Goal: Task Accomplishment & Management: Use online tool/utility

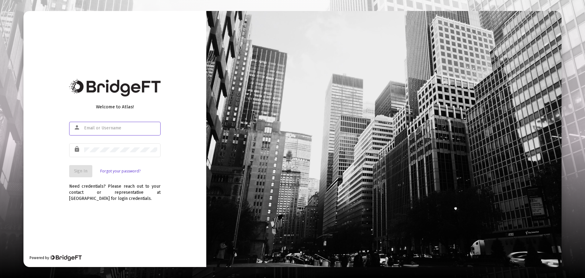
type input "[EMAIL_ADDRESS][DOMAIN_NAME]"
click at [167, 165] on div "Welcome to Atlas! person [EMAIL_ADDRESS][DOMAIN_NAME] lock Sign In Forgot your …" at bounding box center [114, 138] width 183 height 255
click at [83, 170] on span "Sign In" at bounding box center [80, 170] width 13 height 5
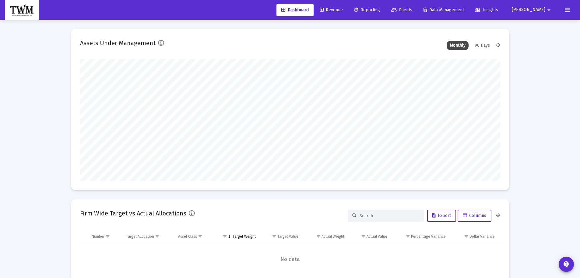
type input "[DATE]"
click at [566, 12] on icon at bounding box center [567, 9] width 5 height 7
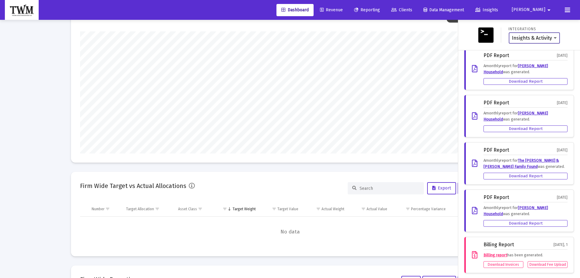
scroll to position [0, 0]
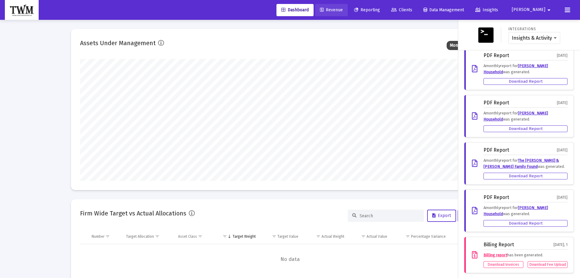
click at [343, 9] on span "Revenue" at bounding box center [331, 9] width 23 height 5
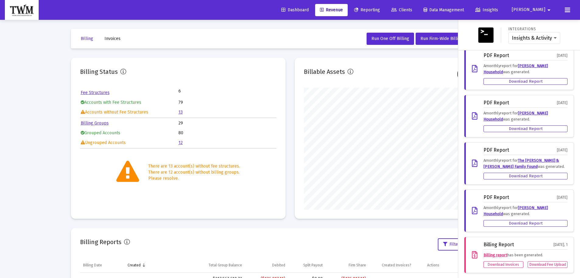
click at [549, 41] on div "Insights & Activity Wealthbox" at bounding box center [535, 38] width 52 height 12
click at [550, 39] on select "Insights & Activity Wealthbox" at bounding box center [534, 37] width 45 height 5
click at [568, 9] on icon at bounding box center [567, 9] width 5 height 7
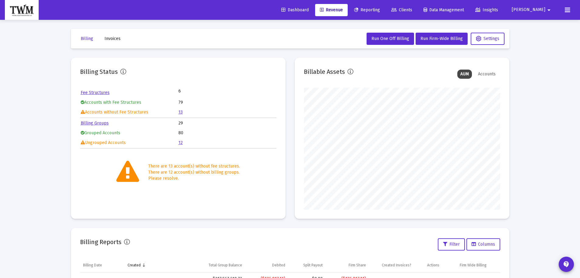
click at [546, 9] on mat-icon "arrow_drop_down" at bounding box center [549, 10] width 7 height 12
click at [468, 11] on div at bounding box center [290, 139] width 580 height 278
click at [459, 10] on span "Data Management" at bounding box center [444, 9] width 41 height 5
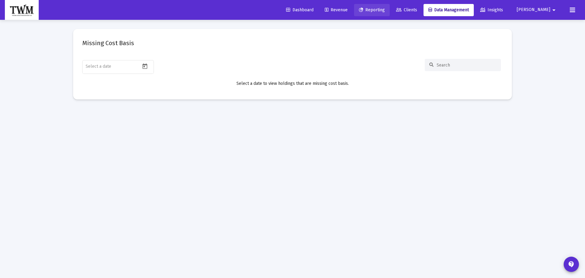
click at [384, 10] on span "Reporting" at bounding box center [372, 9] width 26 height 5
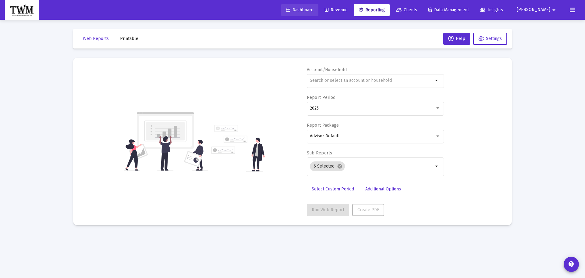
click at [308, 10] on span "Dashboard" at bounding box center [299, 9] width 27 height 5
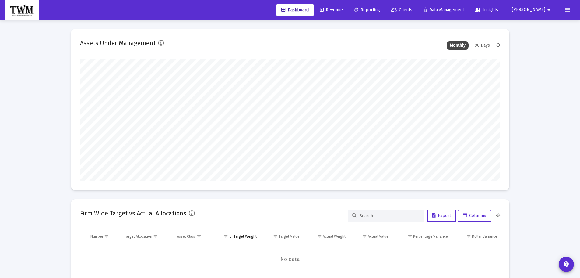
scroll to position [122, 226]
click at [569, 11] on icon at bounding box center [567, 9] width 5 height 7
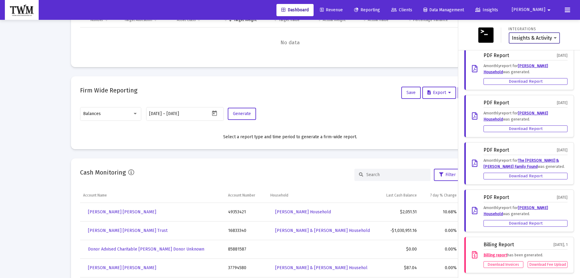
scroll to position [244, 0]
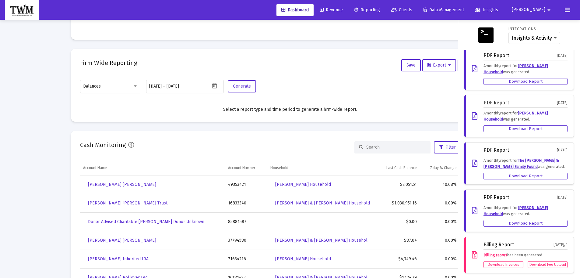
click at [535, 265] on div "Download Fee Upload" at bounding box center [548, 264] width 40 height 7
click at [434, 68] on div at bounding box center [290, 139] width 580 height 278
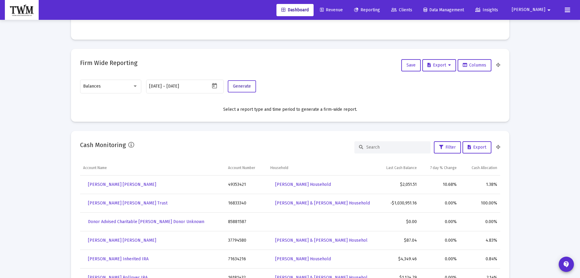
click at [247, 88] on span "Generate" at bounding box center [242, 85] width 18 height 5
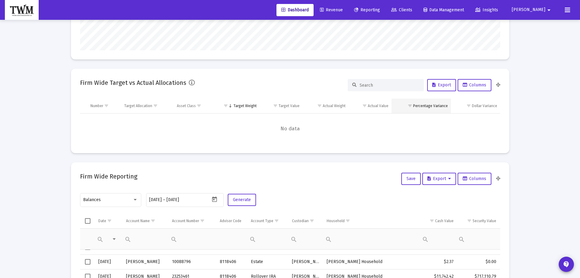
scroll to position [152, 0]
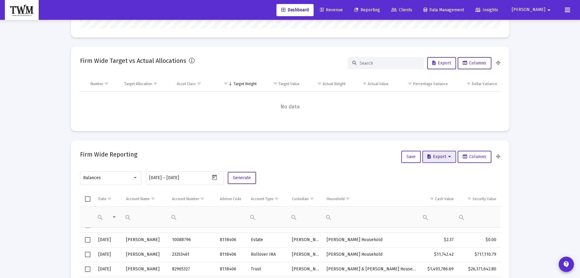
click at [434, 157] on span "Export" at bounding box center [439, 156] width 23 height 5
click at [430, 172] on button "Export All Rows" at bounding box center [440, 172] width 41 height 15
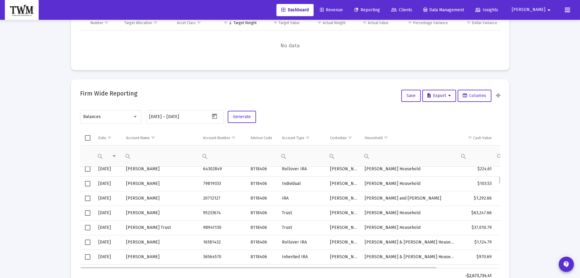
scroll to position [0, 0]
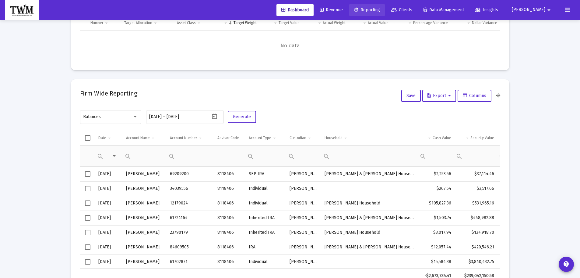
click at [378, 10] on span "Reporting" at bounding box center [367, 9] width 26 height 5
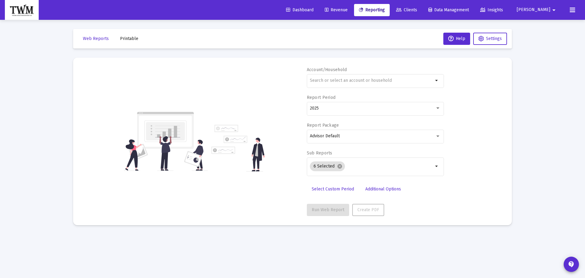
click at [348, 12] on span "Revenue" at bounding box center [336, 9] width 23 height 5
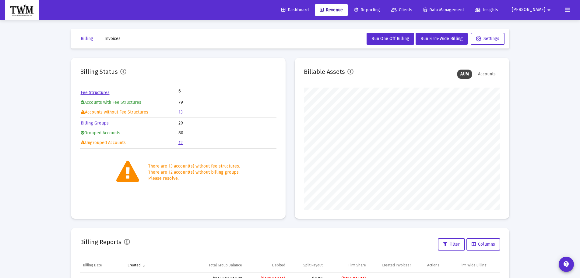
scroll to position [122, 196]
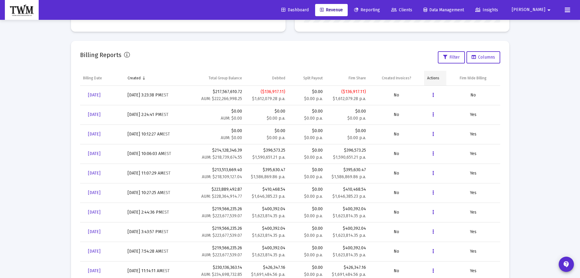
click at [434, 105] on div "Billing Date Created Total Group Balance Debited Split Payout Firm Share Create…" at bounding box center [290, 184] width 420 height 227
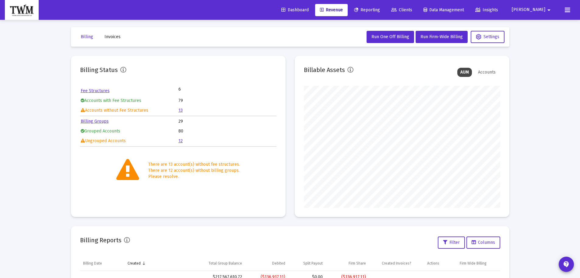
scroll to position [0, 0]
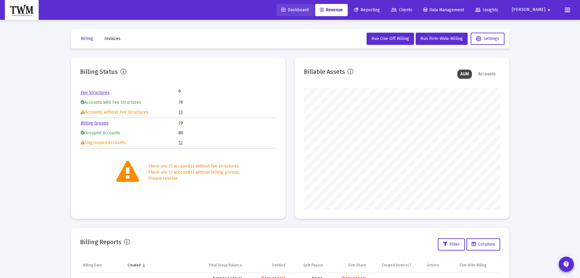
click at [309, 9] on span "Dashboard" at bounding box center [294, 9] width 27 height 5
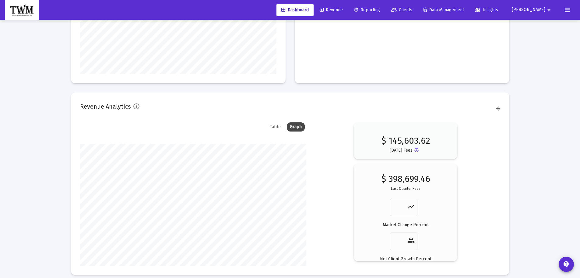
scroll to position [883, 0]
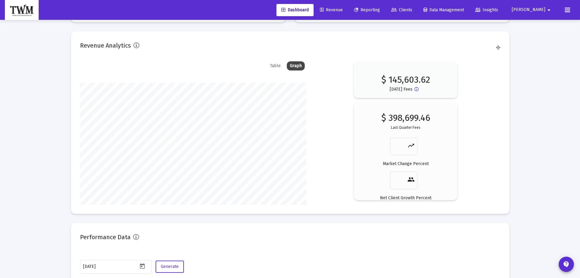
click at [474, 106] on div "$ 145,603.62 [DATE] Fees info_outline $ 398,699.46 Last Quarter Fees trending_u…" at bounding box center [405, 130] width 189 height 139
click at [566, 9] on icon at bounding box center [567, 9] width 5 height 7
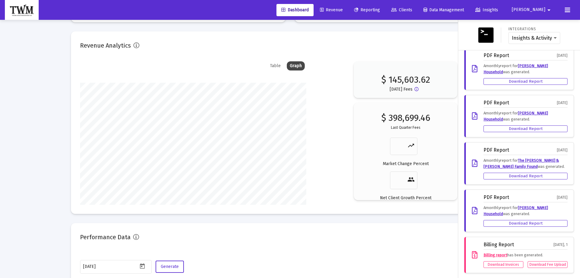
click at [487, 73] on link "[PERSON_NAME] Household" at bounding box center [516, 68] width 65 height 11
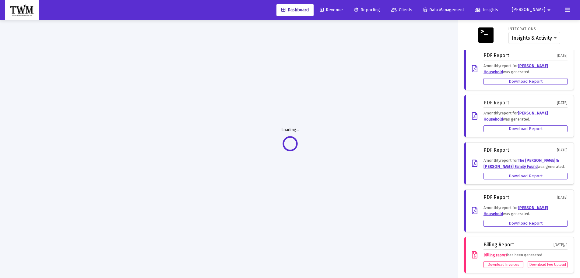
scroll to position [20, 0]
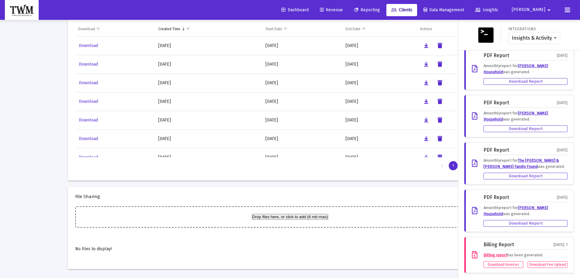
scroll to position [356, 0]
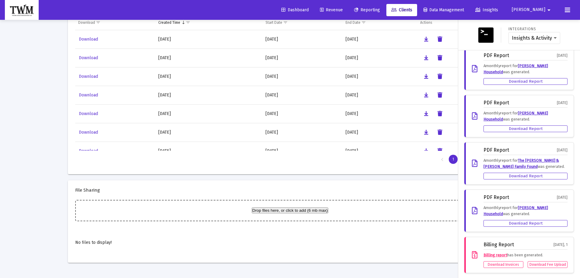
click at [306, 12] on span "Dashboard" at bounding box center [294, 9] width 27 height 5
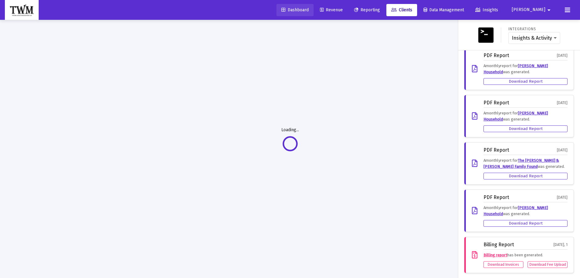
scroll to position [20, 0]
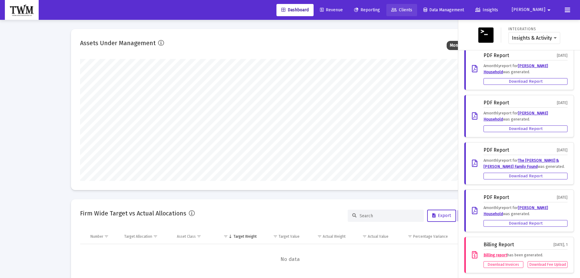
click at [412, 11] on span "Clients" at bounding box center [401, 9] width 21 height 5
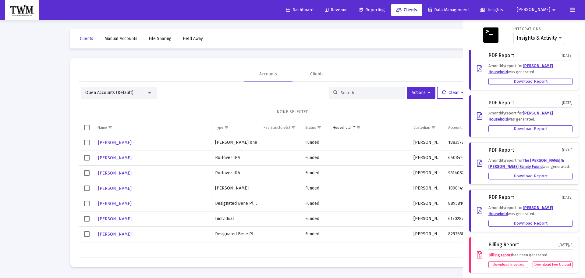
click at [149, 93] on div at bounding box center [292, 139] width 585 height 278
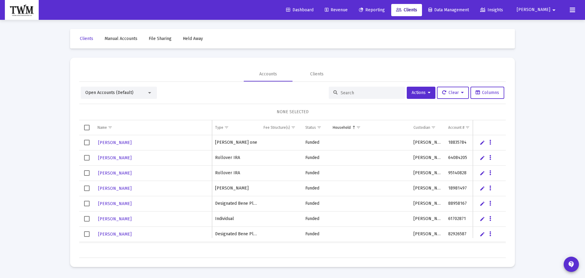
click at [149, 93] on div at bounding box center [149, 93] width 3 height 2
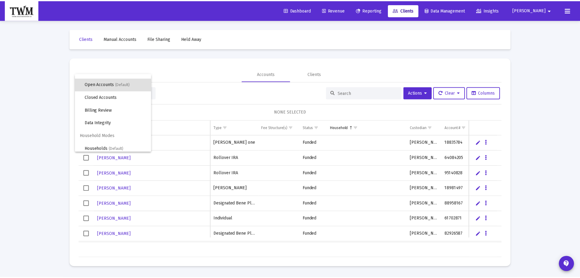
scroll to position [12, 0]
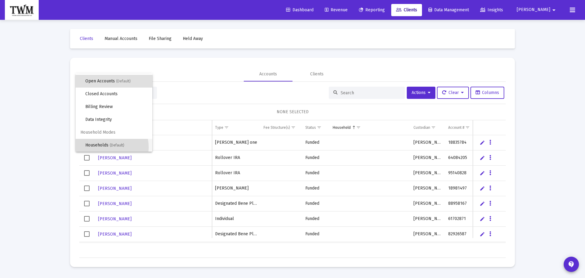
click at [104, 147] on span "Households (Default)" at bounding box center [116, 145] width 62 height 13
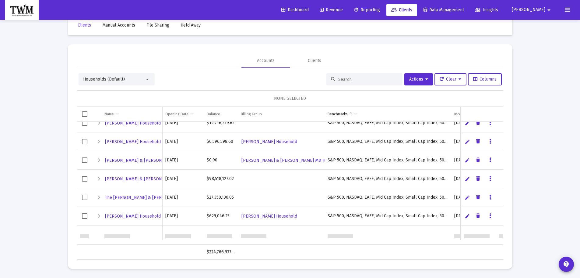
scroll to position [288, 0]
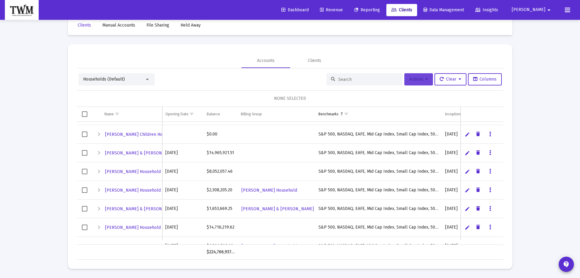
click at [419, 80] on span "Actions" at bounding box center [418, 78] width 19 height 5
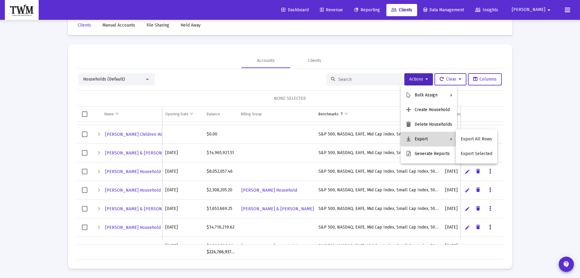
click at [423, 137] on button "Export" at bounding box center [429, 139] width 56 height 15
click at [474, 137] on button "Export All Rows" at bounding box center [476, 139] width 41 height 15
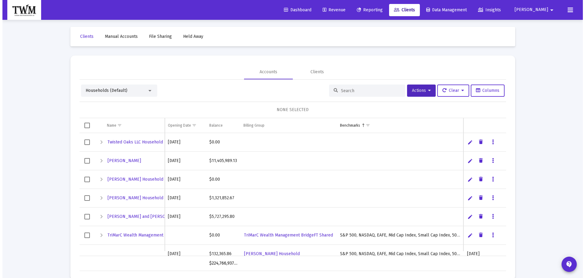
scroll to position [0, 0]
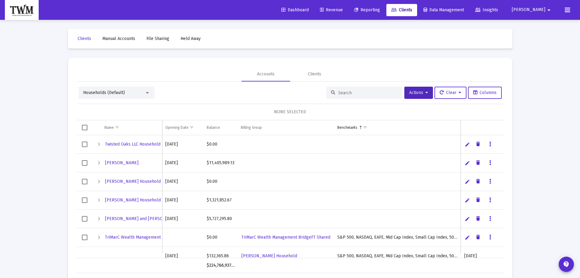
click at [380, 9] on span "Reporting" at bounding box center [367, 9] width 26 height 5
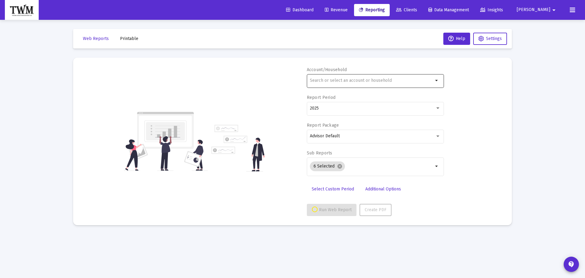
click at [346, 83] on div at bounding box center [371, 80] width 123 height 15
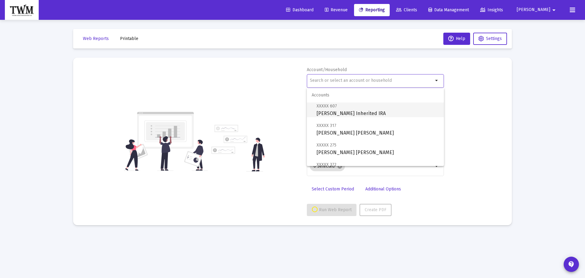
click at [356, 112] on span "XXXXX 607 J [PERSON_NAME] Inherited IRA" at bounding box center [378, 109] width 122 height 15
type input "[PERSON_NAME] Inherited IRA"
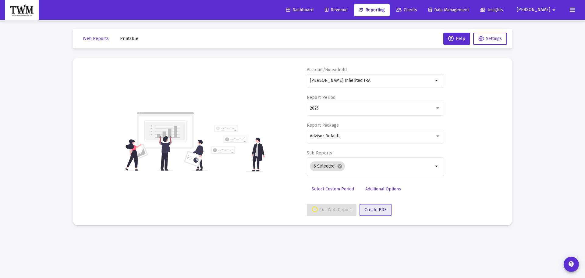
click at [372, 210] on span "Create PDF" at bounding box center [376, 209] width 22 height 5
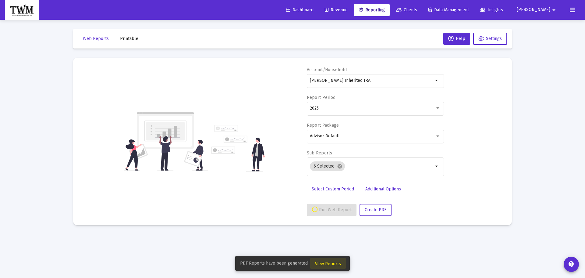
click at [329, 264] on span "View Reports" at bounding box center [328, 263] width 26 height 5
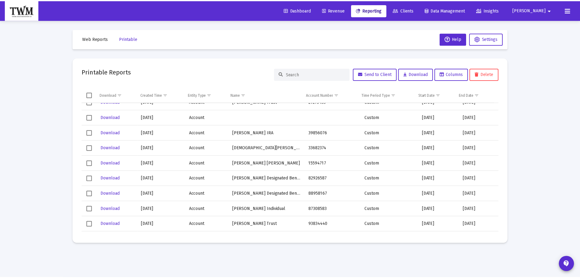
scroll to position [3229, 0]
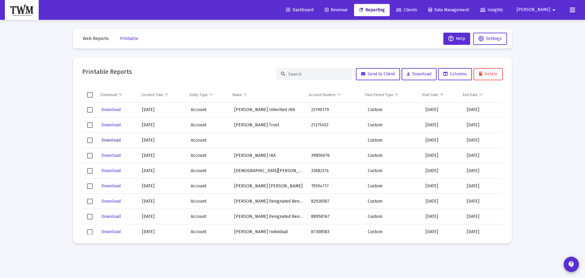
click at [106, 141] on span "Download" at bounding box center [110, 139] width 19 height 5
click at [384, 6] on link "Reporting" at bounding box center [372, 10] width 36 height 12
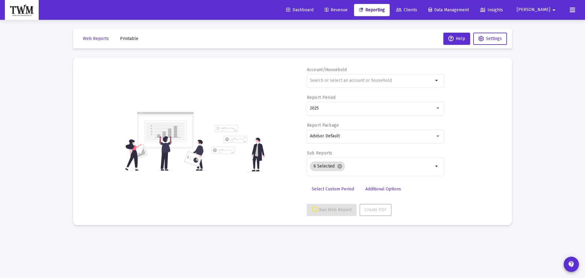
click at [352, 7] on link "Revenue" at bounding box center [336, 10] width 33 height 12
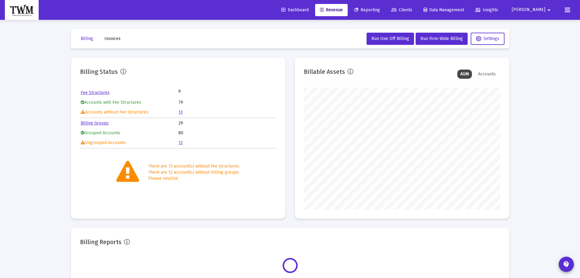
scroll to position [122, 196]
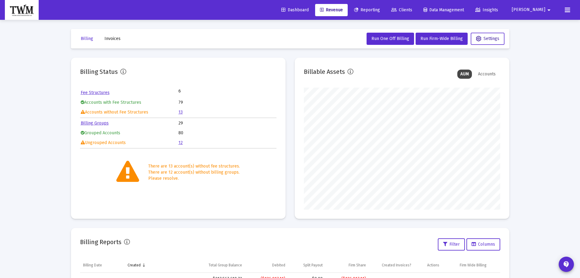
click at [492, 37] on span "Settings" at bounding box center [487, 38] width 23 height 5
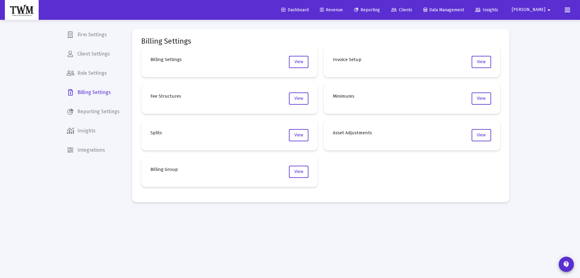
click at [84, 133] on span "Insights" at bounding box center [93, 130] width 63 height 15
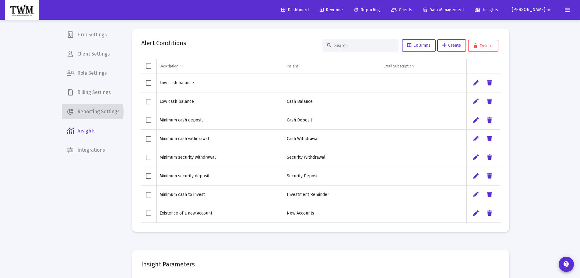
click at [85, 112] on span "Reporting Settings" at bounding box center [93, 111] width 63 height 15
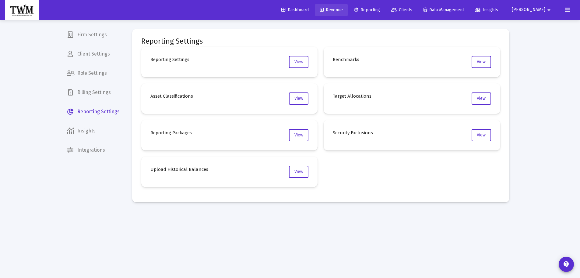
click at [343, 7] on span "Revenue" at bounding box center [331, 9] width 23 height 5
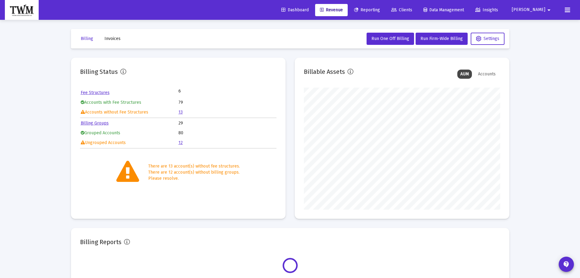
scroll to position [122, 196]
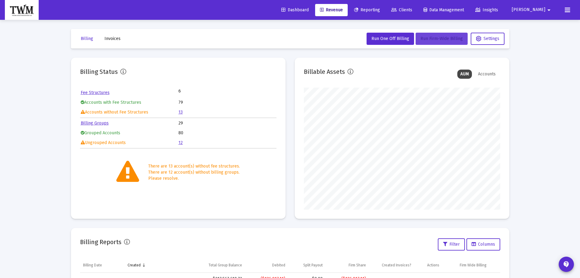
click at [440, 39] on span "Run Firm-Wide Billing" at bounding box center [442, 38] width 42 height 5
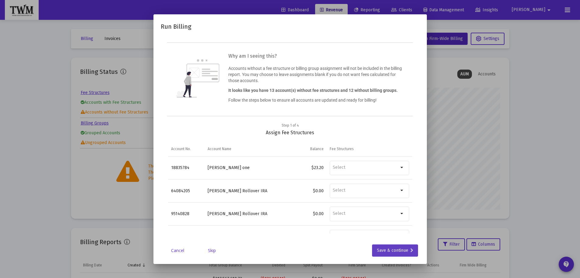
click at [387, 250] on div "Save & continue" at bounding box center [395, 250] width 36 height 12
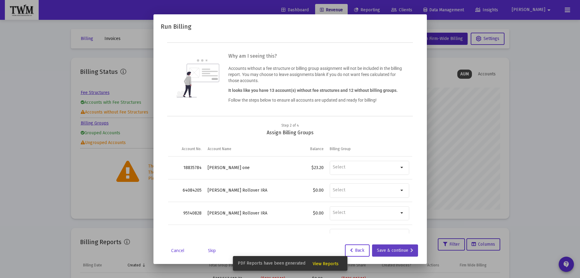
click at [385, 249] on div "Save & continue" at bounding box center [395, 250] width 36 height 12
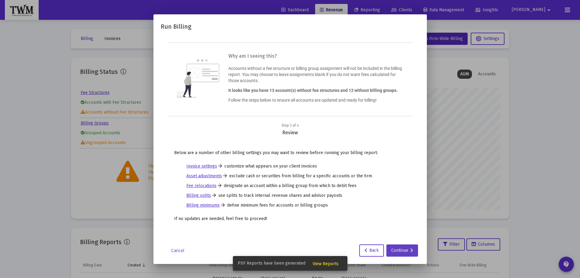
click at [399, 250] on div "Continue" at bounding box center [402, 250] width 22 height 12
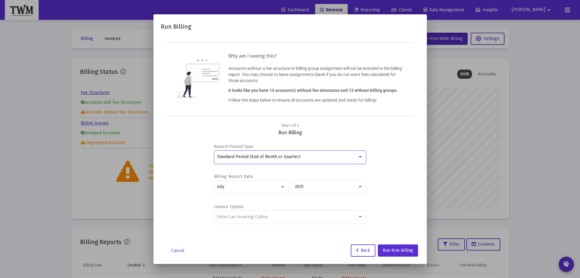
click at [361, 154] on div at bounding box center [360, 156] width 5 height 5
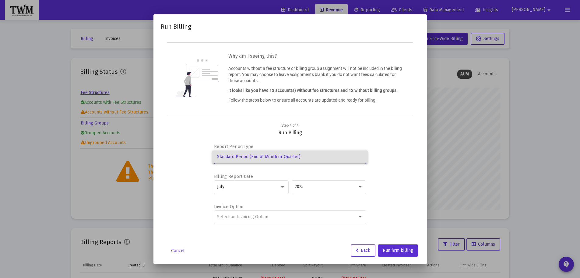
click at [283, 187] on div at bounding box center [290, 139] width 580 height 278
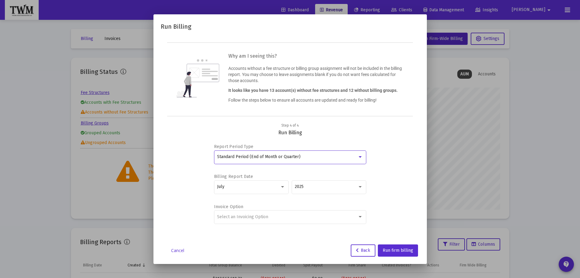
click at [275, 156] on span "Standard Period (End of Month or Quarter)" at bounding box center [258, 156] width 83 height 5
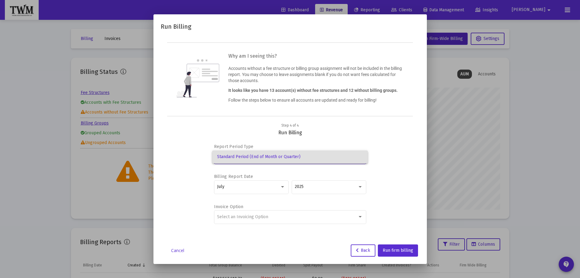
click at [281, 186] on div at bounding box center [290, 139] width 580 height 278
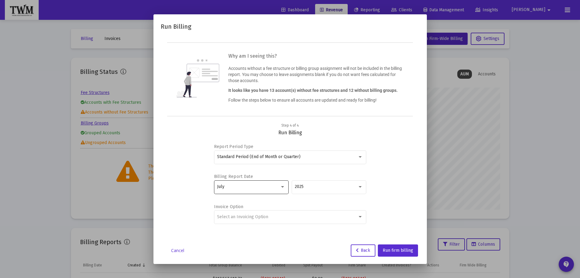
click at [281, 186] on div at bounding box center [282, 187] width 3 height 2
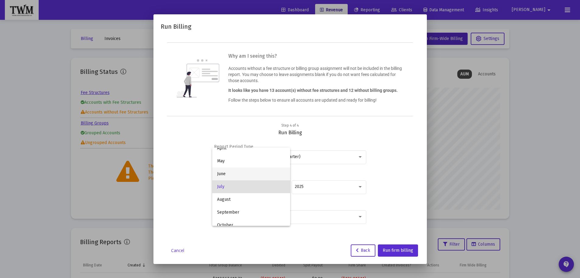
click at [256, 175] on span "June" at bounding box center [251, 173] width 68 height 13
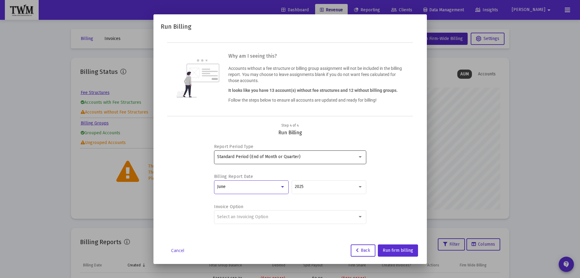
click at [361, 156] on div at bounding box center [360, 157] width 3 height 2
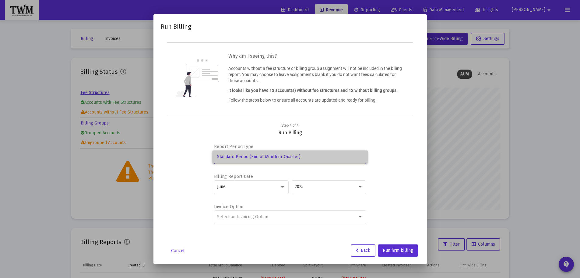
click at [361, 156] on span "Standard Period (End of Month or Quarter)" at bounding box center [290, 156] width 146 height 13
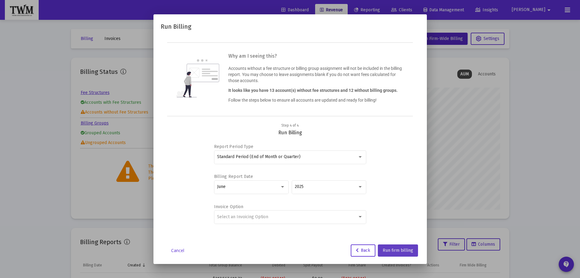
click at [392, 249] on span "Run firm billing" at bounding box center [398, 249] width 30 height 5
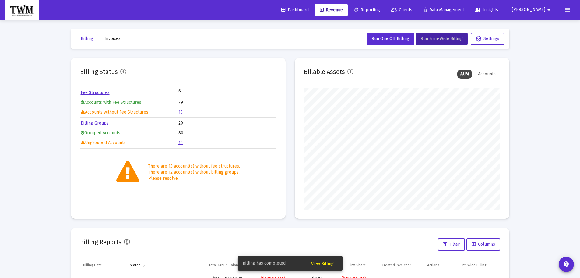
click at [324, 263] on span "View Billing" at bounding box center [322, 263] width 23 height 5
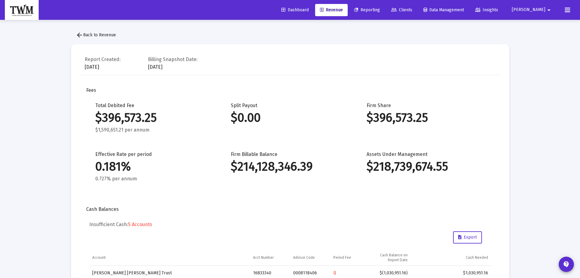
scroll to position [743, 0]
click at [468, 238] on span "Export" at bounding box center [467, 236] width 19 height 5
click at [106, 36] on span "arrow_back Back to Revenue" at bounding box center [96, 34] width 40 height 5
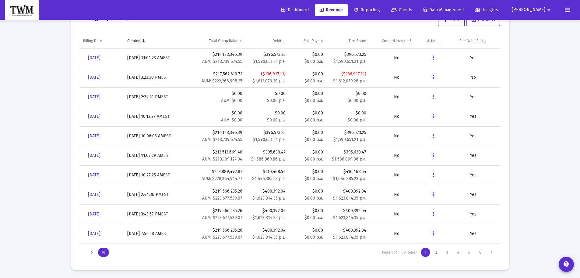
scroll to position [225, 0]
click at [433, 193] on icon "Data grid" at bounding box center [434, 192] width 2 height 7
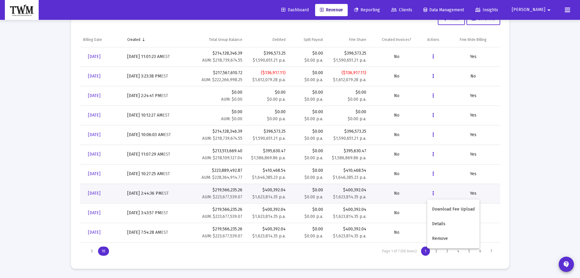
click at [433, 192] on div at bounding box center [290, 139] width 580 height 278
click at [433, 152] on icon "Data grid" at bounding box center [434, 153] width 2 height 7
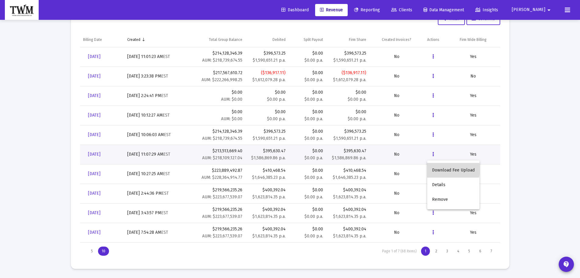
click at [447, 169] on button "Download Fee Upload" at bounding box center [453, 170] width 52 height 15
click at [380, 8] on span "Reporting" at bounding box center [367, 9] width 26 height 5
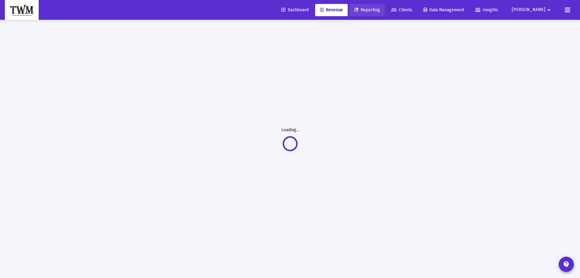
scroll to position [20, 0]
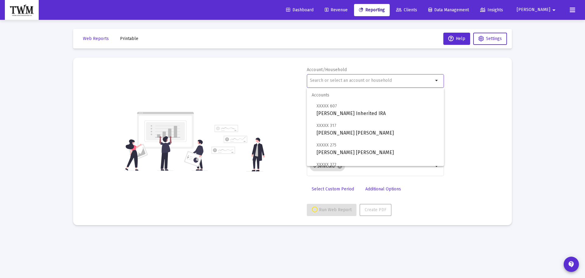
click at [397, 81] on input "text" at bounding box center [371, 80] width 123 height 5
click at [398, 78] on input "text" at bounding box center [371, 80] width 123 height 5
click at [497, 78] on div "Account/Household arrow_drop_down Report Period 2025 Report Package Advisor Def…" at bounding box center [292, 141] width 420 height 149
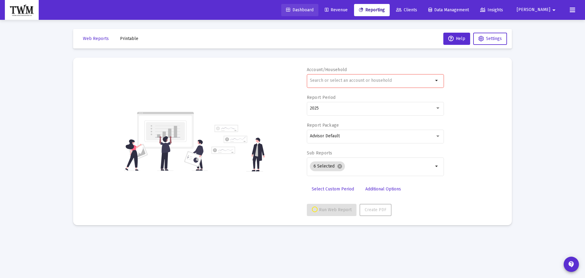
click at [307, 9] on span "Dashboard" at bounding box center [299, 9] width 27 height 5
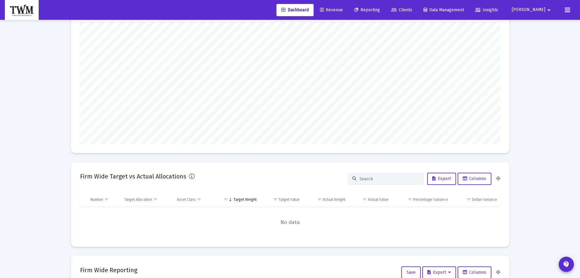
scroll to position [128, 0]
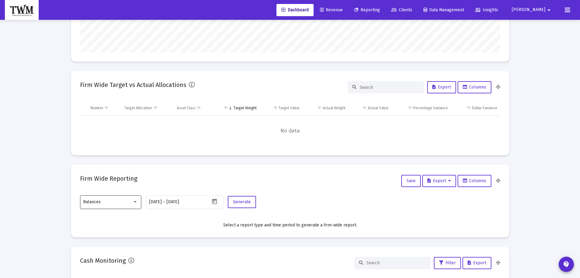
click at [136, 202] on div at bounding box center [135, 202] width 3 height 2
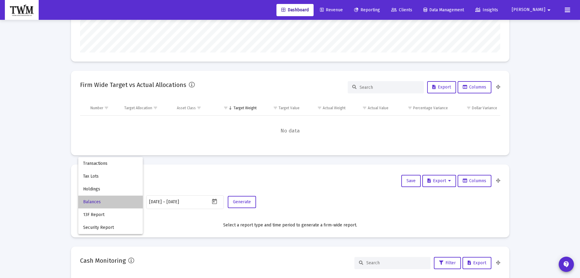
click at [98, 202] on span "Balances" at bounding box center [110, 201] width 55 height 13
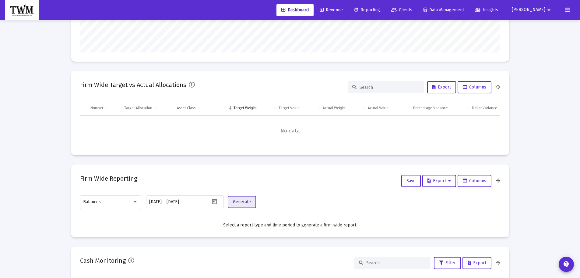
click at [243, 201] on span "Generate" at bounding box center [242, 201] width 18 height 5
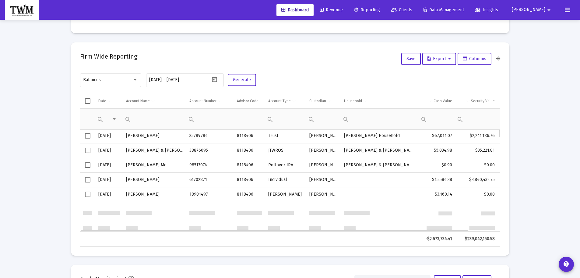
scroll to position [0, 0]
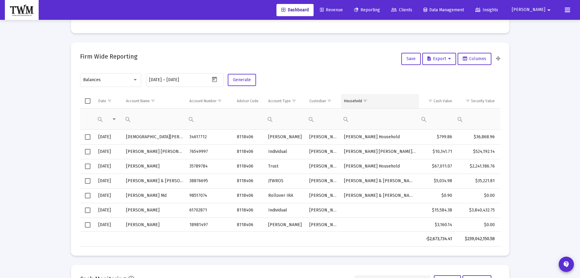
click at [357, 103] on div "Household" at bounding box center [353, 100] width 18 height 5
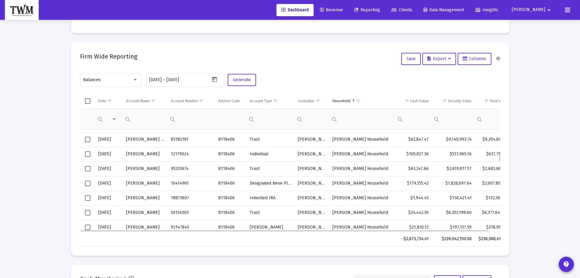
scroll to position [366, 0]
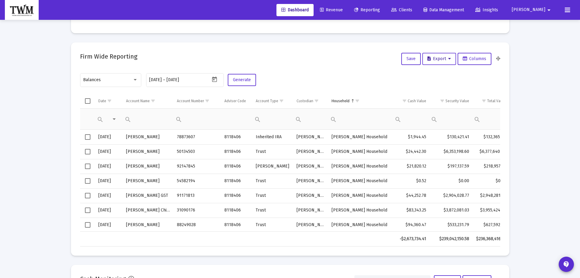
click at [436, 61] on button "Export" at bounding box center [440, 59] width 34 height 12
click at [434, 77] on button "Export All Rows" at bounding box center [440, 74] width 41 height 15
